Goal: Task Accomplishment & Management: Manage account settings

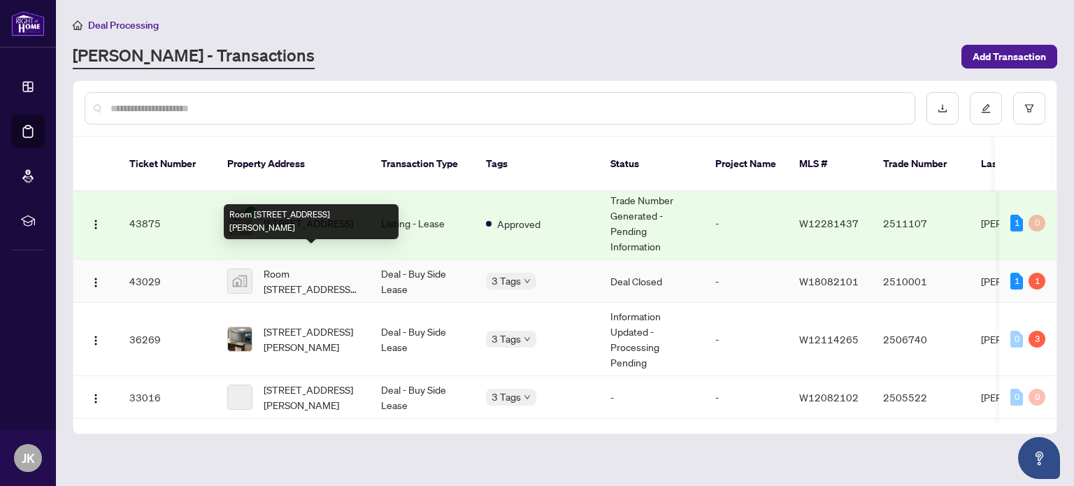
scroll to position [264, 0]
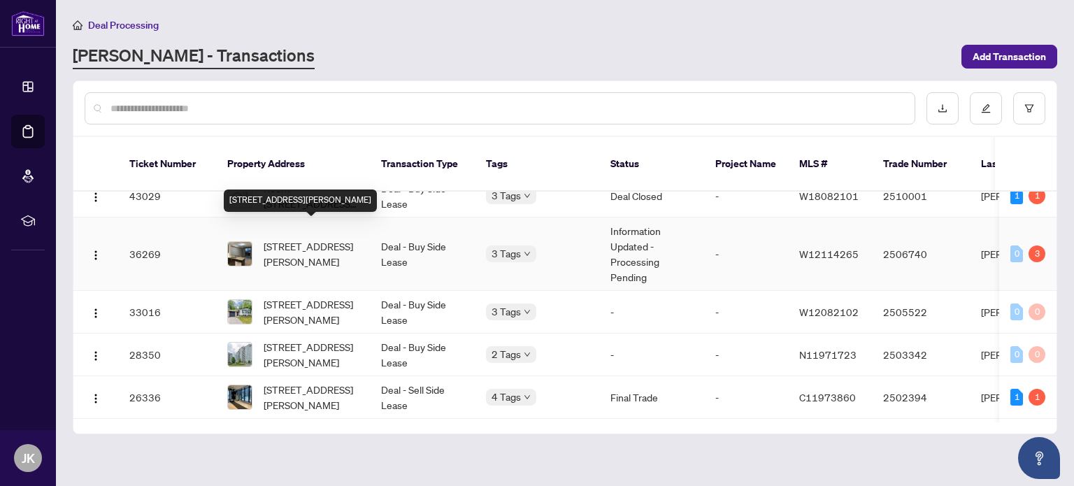
click at [324, 238] on span "[STREET_ADDRESS][PERSON_NAME]" at bounding box center [311, 253] width 95 height 31
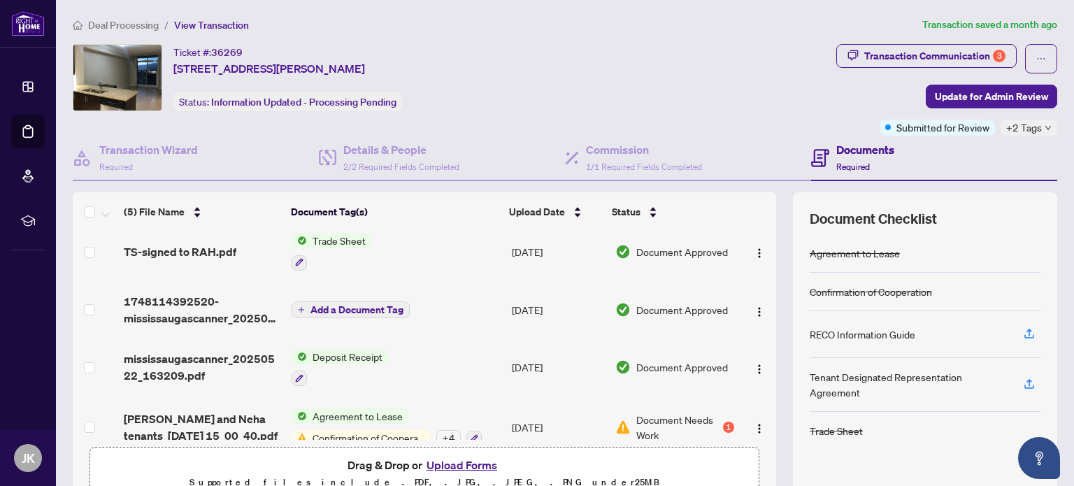
scroll to position [87, 0]
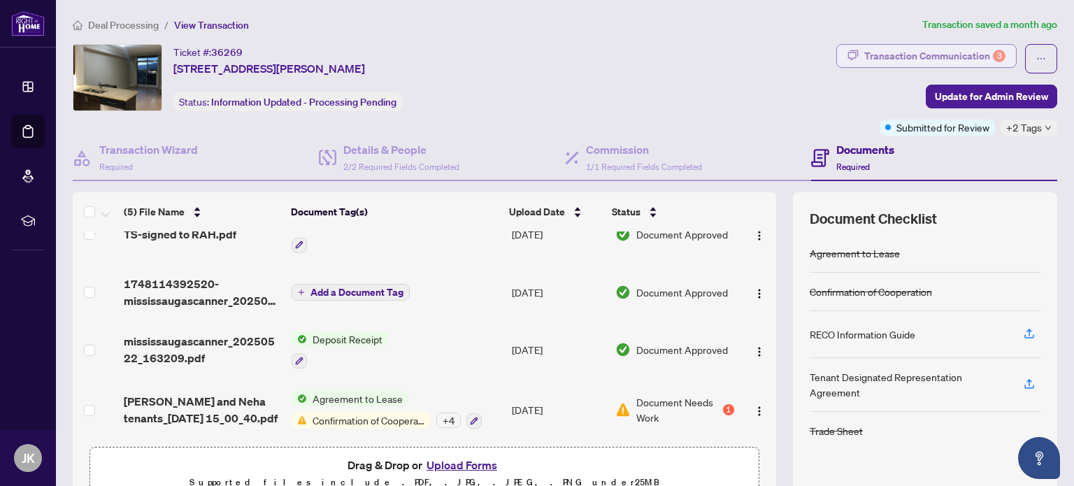
click at [945, 56] on div "Transaction Communication 3" at bounding box center [934, 56] width 141 height 22
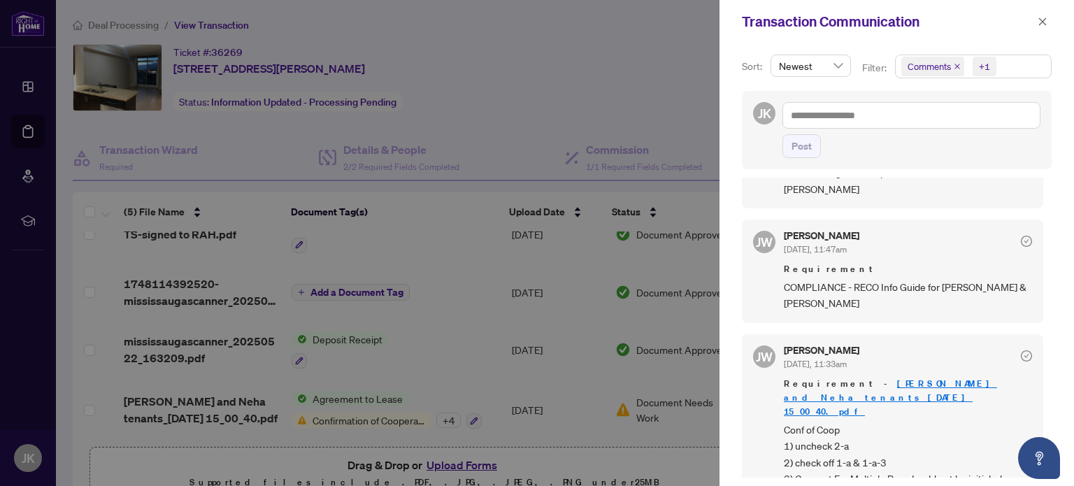
scroll to position [1, 0]
click at [499, 354] on div at bounding box center [537, 243] width 1074 height 486
click at [164, 401] on div at bounding box center [537, 243] width 1074 height 486
click at [1039, 25] on icon "close" at bounding box center [1042, 22] width 10 height 10
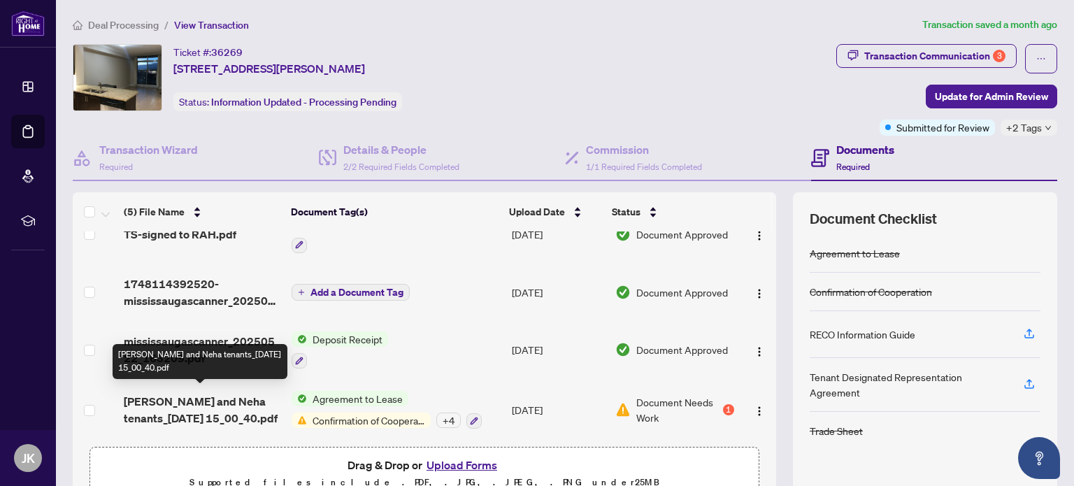
click at [192, 394] on span "[PERSON_NAME] and Neha tenants_[DATE] 15_00_40.pdf" at bounding box center [202, 410] width 157 height 34
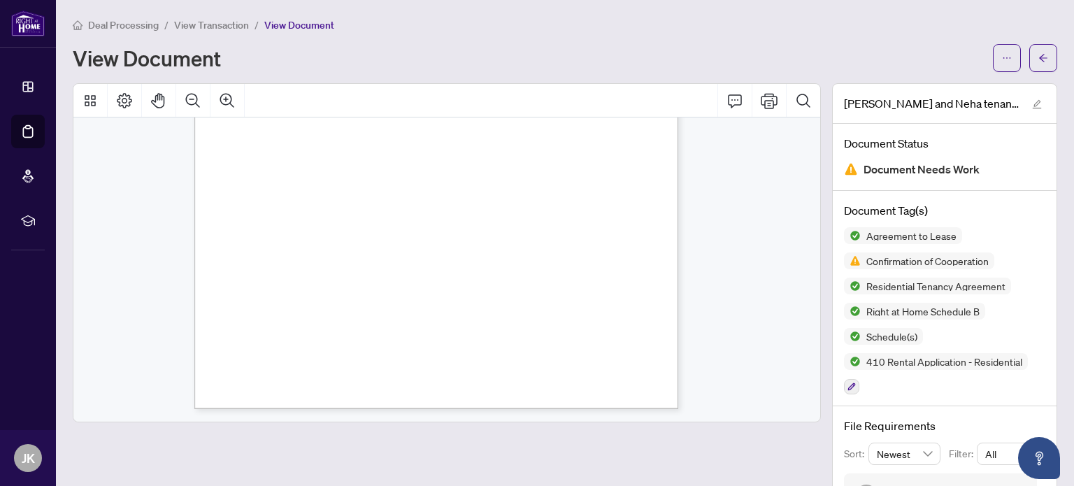
scroll to position [148, 0]
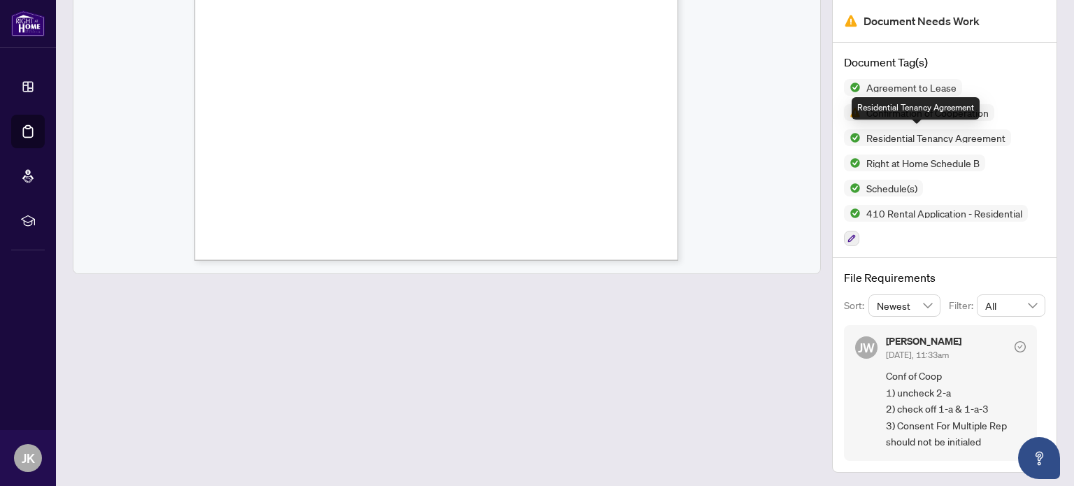
click at [860, 140] on span "Residential Tenancy Agreement" at bounding box center [935, 138] width 150 height 10
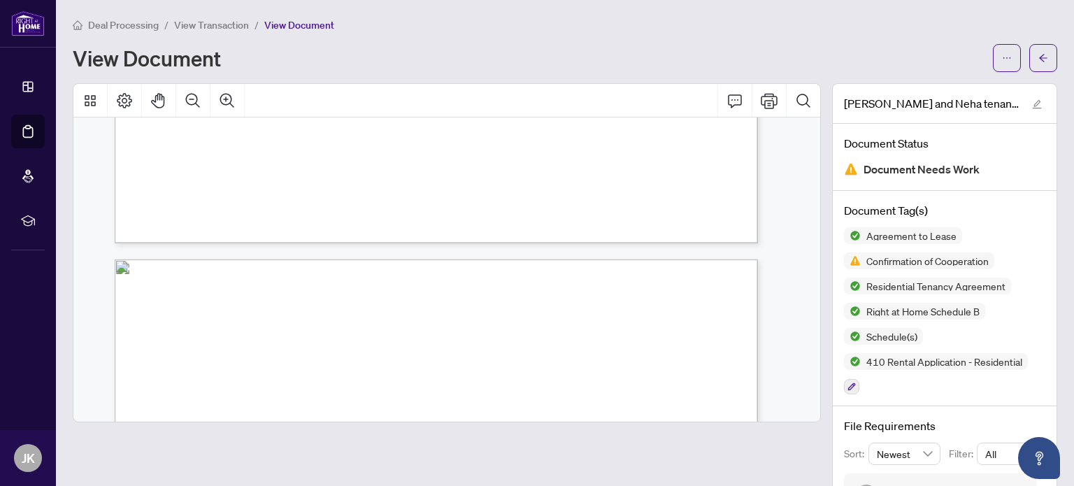
scroll to position [71006, 0]
click at [193, 22] on span "View Transaction" at bounding box center [211, 25] width 75 height 13
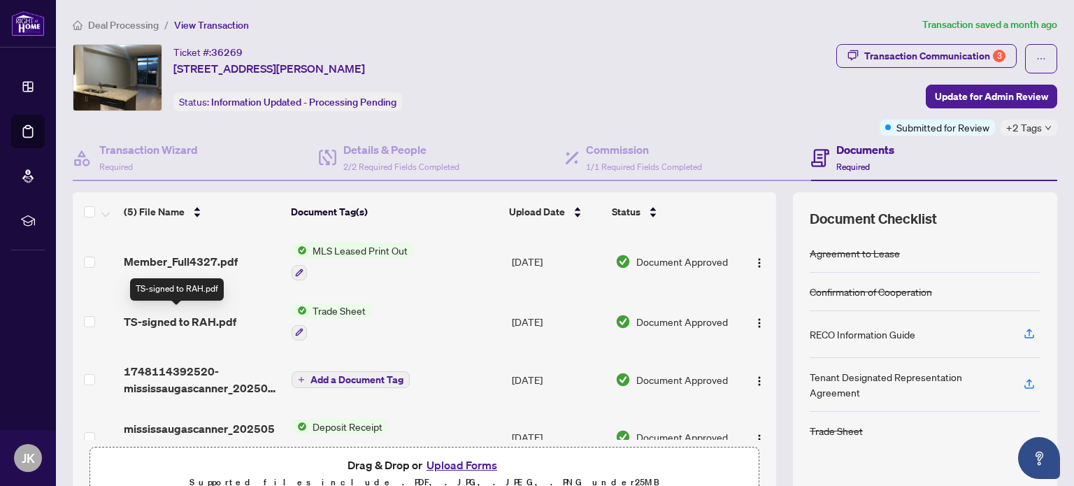
click at [181, 318] on span "TS-signed to RAH.pdf" at bounding box center [180, 321] width 113 height 17
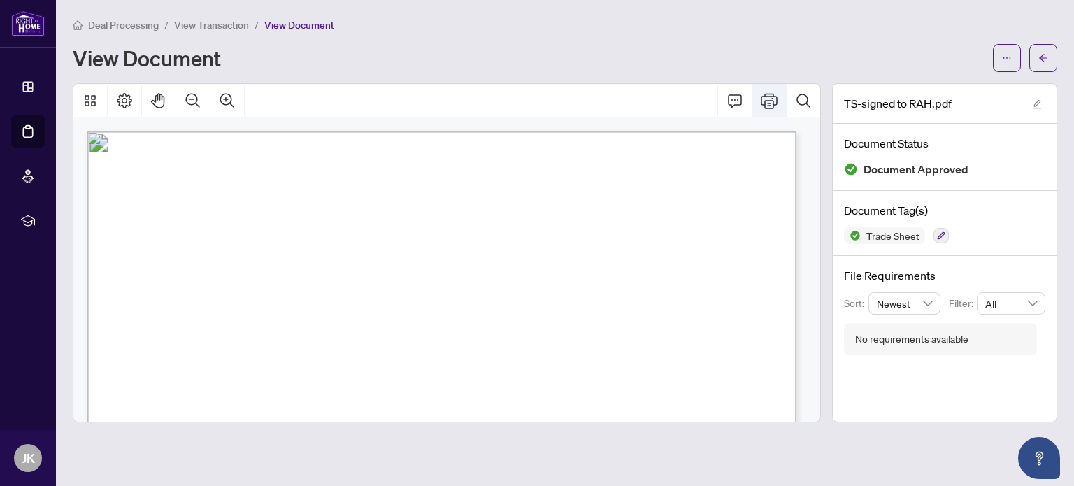
click at [772, 97] on icon "Print" at bounding box center [768, 100] width 17 height 15
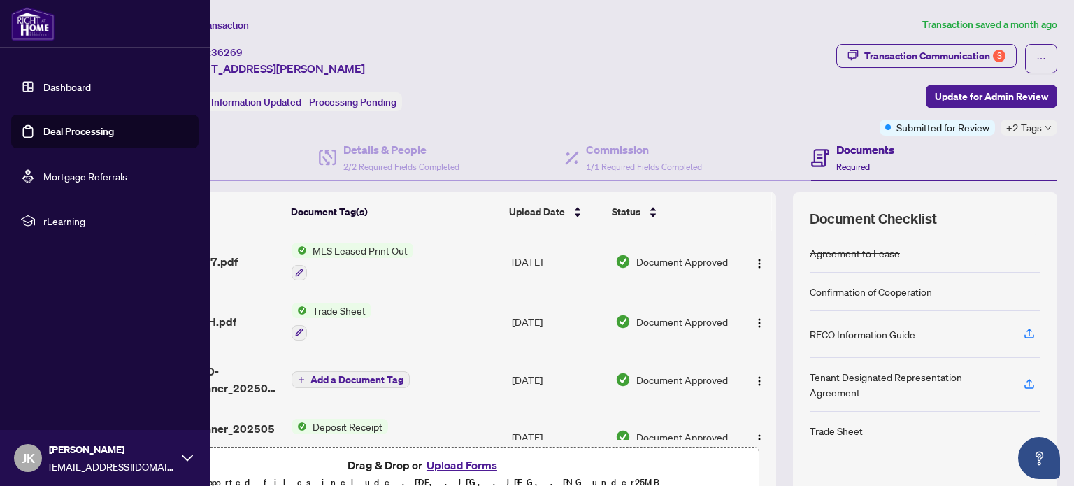
click at [67, 133] on link "Deal Processing" at bounding box center [78, 131] width 71 height 13
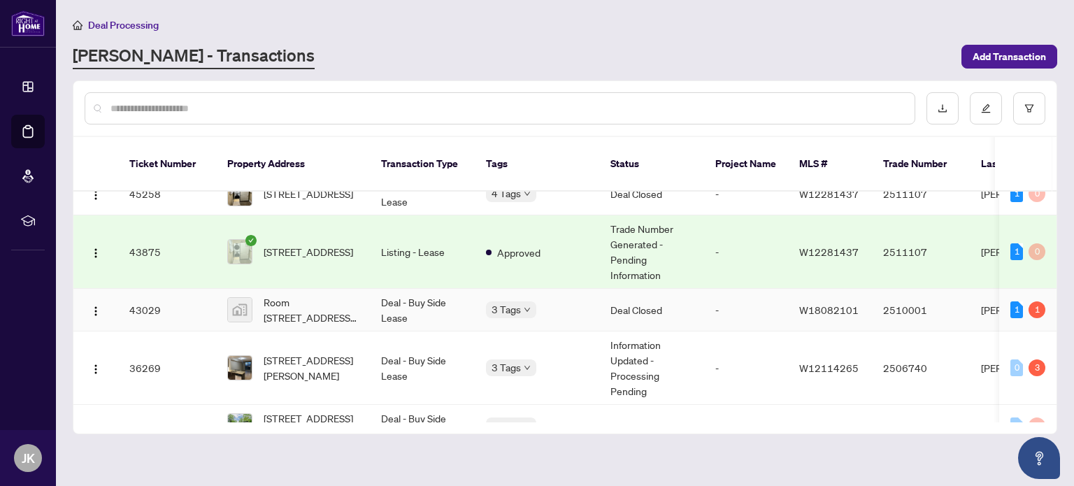
scroll to position [151, 0]
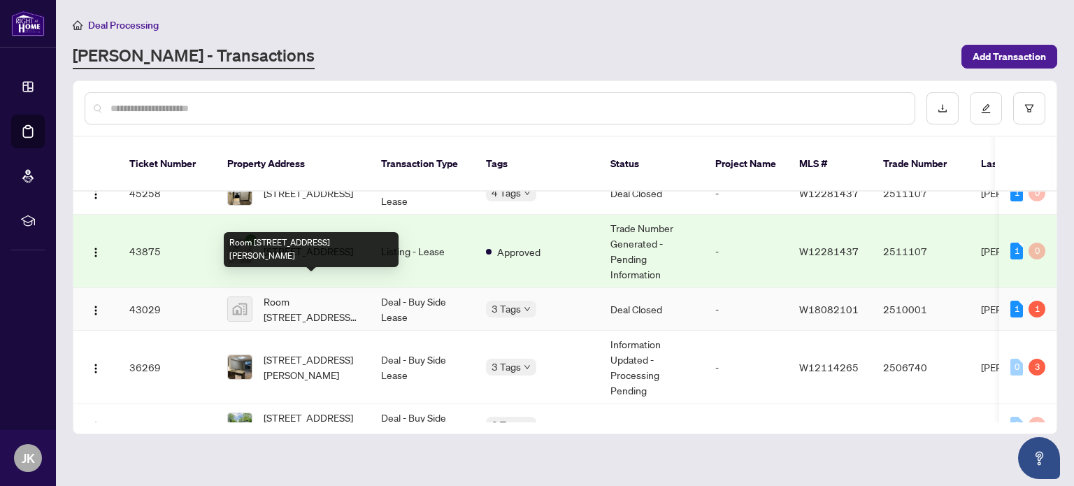
click at [271, 294] on span "Room [STREET_ADDRESS][PERSON_NAME]" at bounding box center [311, 309] width 95 height 31
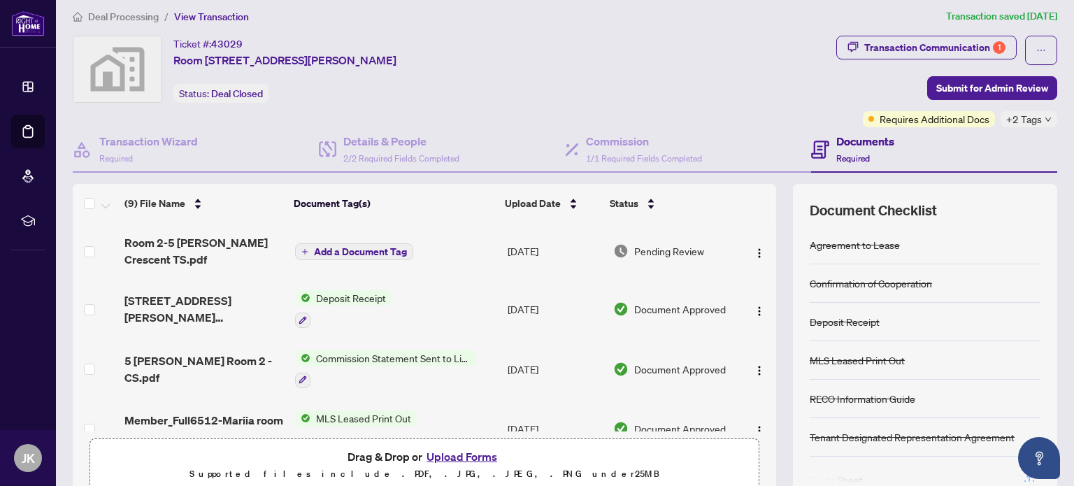
scroll to position [7, 0]
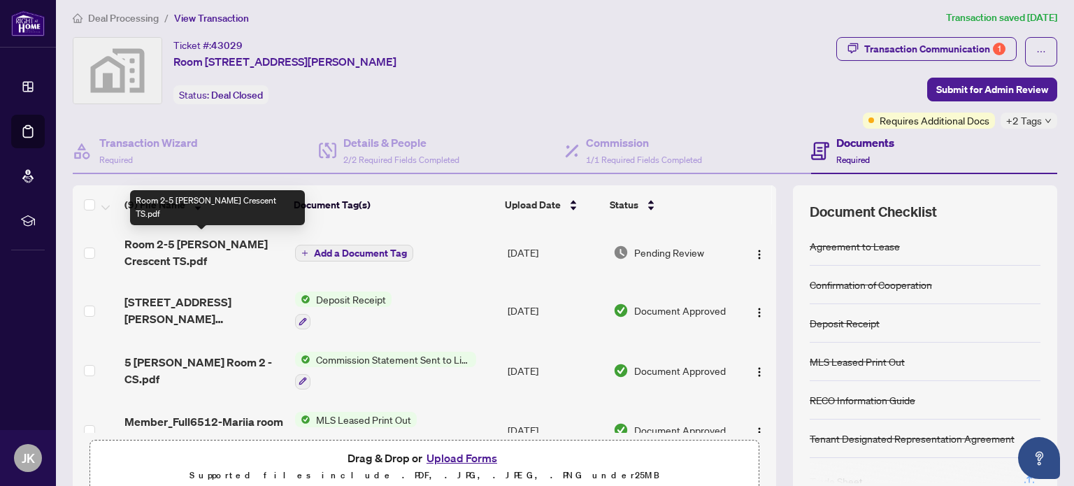
click at [154, 242] on span "Room 2-5 [PERSON_NAME] Crescent TS.pdf" at bounding box center [203, 253] width 159 height 34
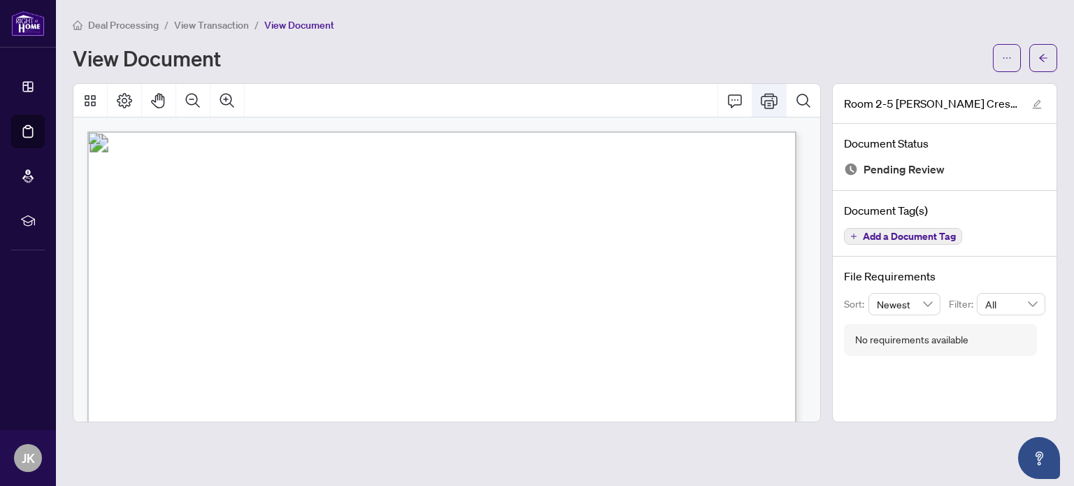
click at [773, 103] on icon "Print" at bounding box center [768, 100] width 17 height 15
click at [196, 22] on span "View Transaction" at bounding box center [211, 25] width 75 height 13
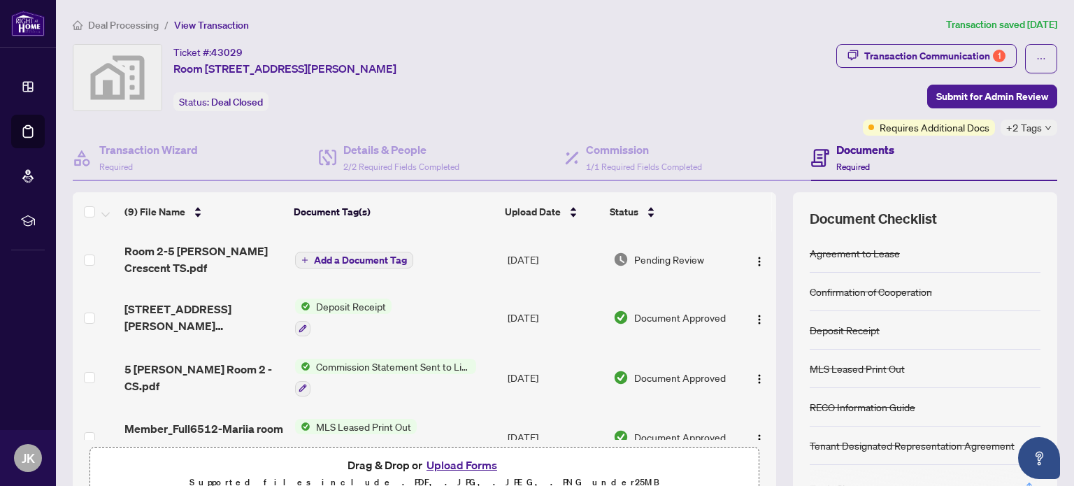
scroll to position [25, 0]
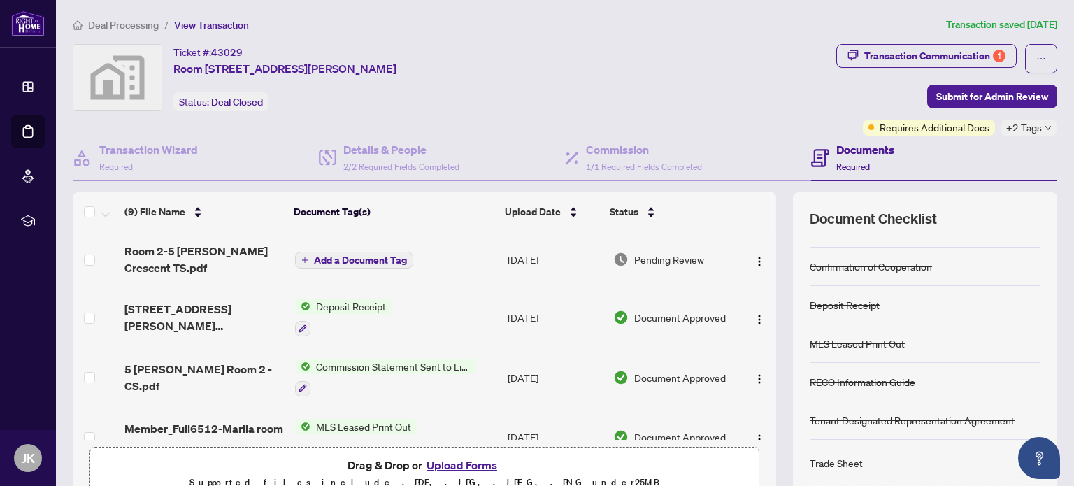
click at [134, 23] on span "Deal Processing" at bounding box center [123, 25] width 71 height 13
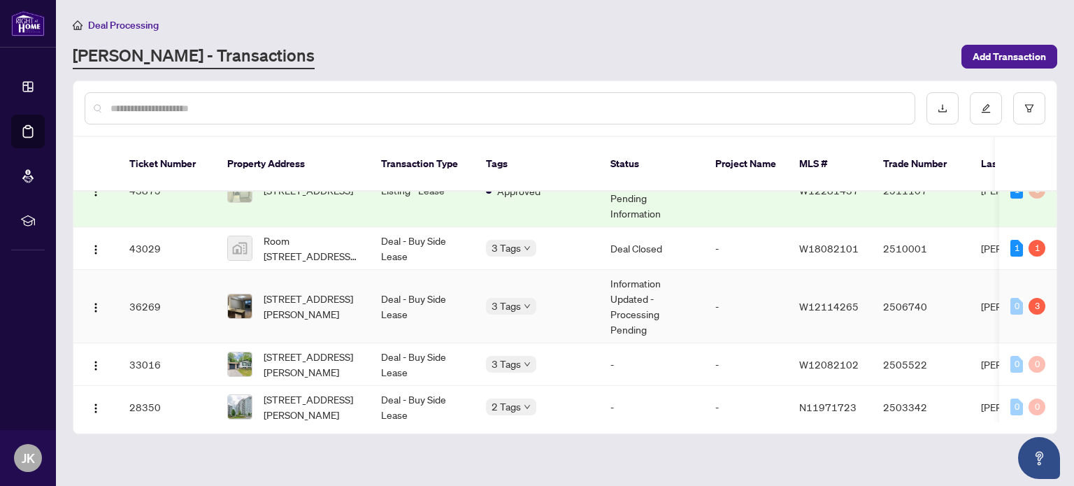
scroll to position [212, 0]
click at [319, 290] on span "[STREET_ADDRESS][PERSON_NAME]" at bounding box center [311, 305] width 95 height 31
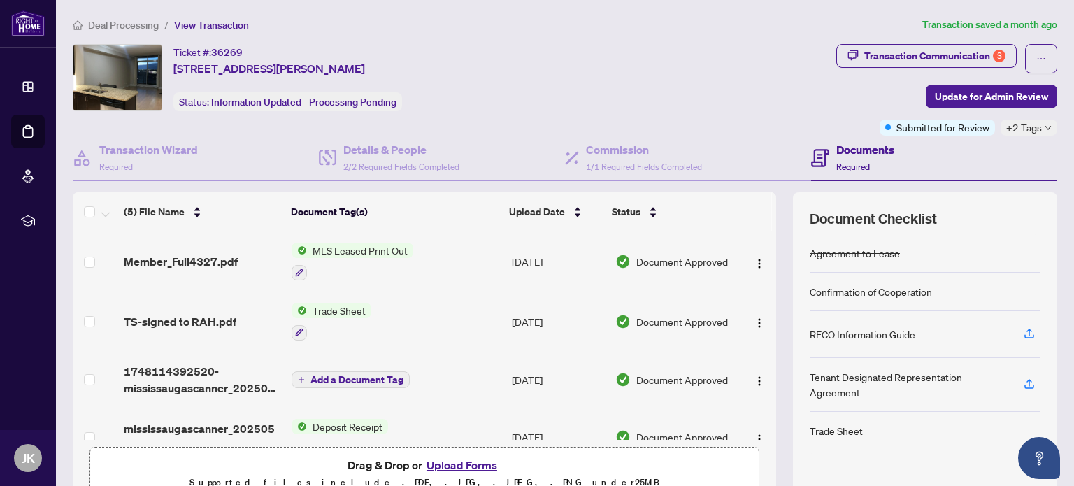
click at [459, 466] on button "Upload Forms" at bounding box center [461, 465] width 79 height 18
